Goal: Task Accomplishment & Management: Manage account settings

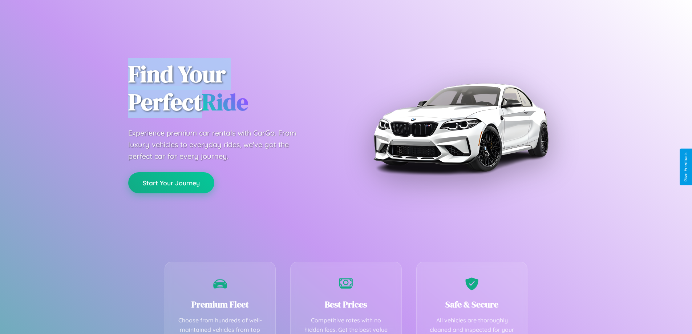
click at [171, 183] on button "Start Your Journey" at bounding box center [171, 182] width 86 height 21
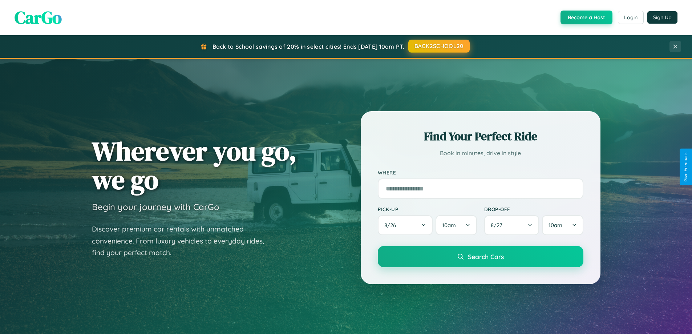
click at [439, 46] on button "BACK2SCHOOL20" at bounding box center [439, 46] width 61 height 13
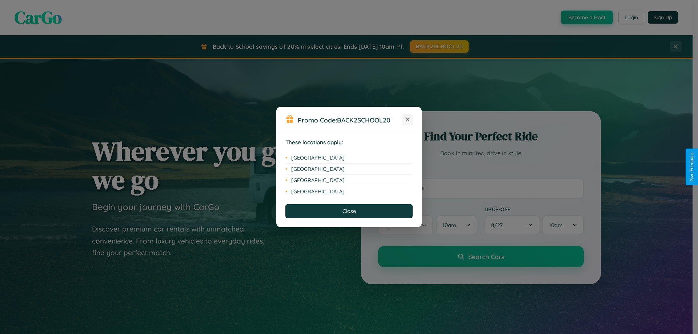
click at [408, 120] on icon at bounding box center [408, 119] width 4 height 4
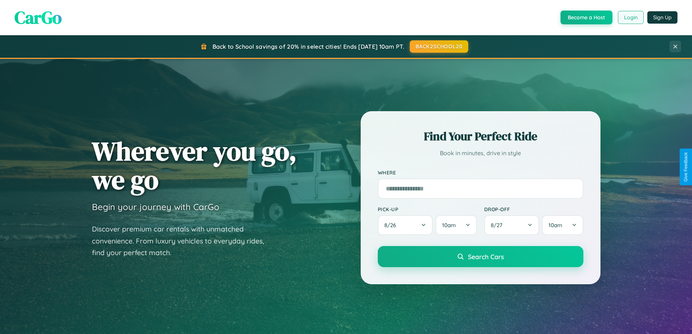
click at [631, 17] on button "Login" at bounding box center [631, 17] width 26 height 13
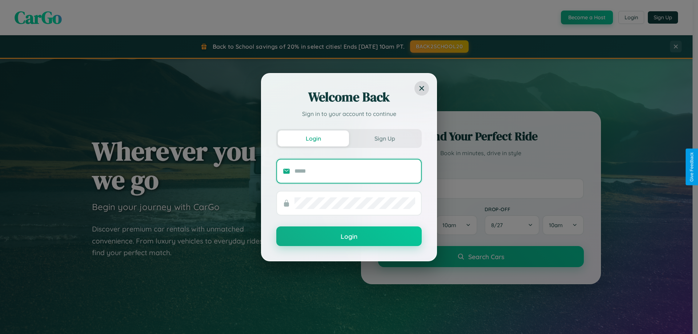
click at [355, 171] on input "text" at bounding box center [354, 171] width 121 height 12
type input "**********"
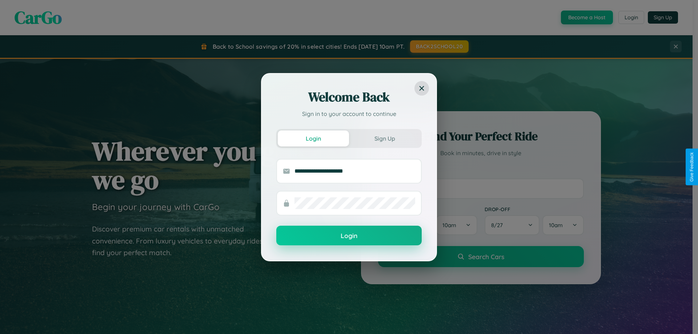
click at [349, 236] on button "Login" at bounding box center [348, 236] width 145 height 20
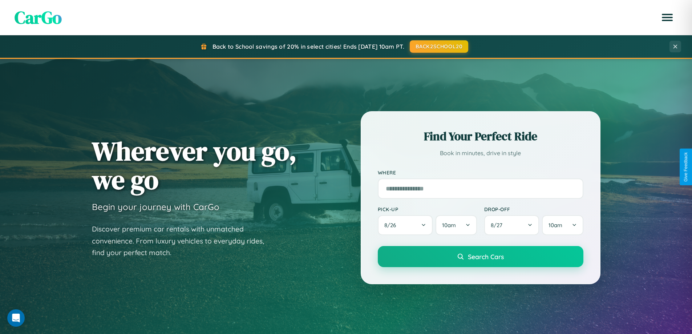
scroll to position [21, 0]
